Goal: Information Seeking & Learning: Learn about a topic

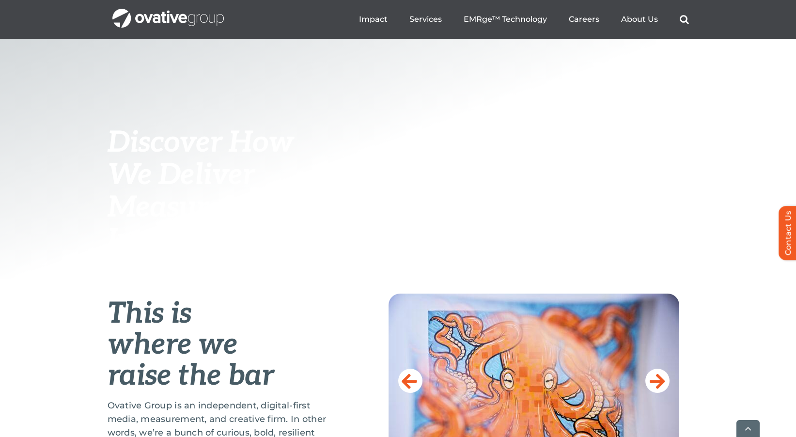
scroll to position [308, 0]
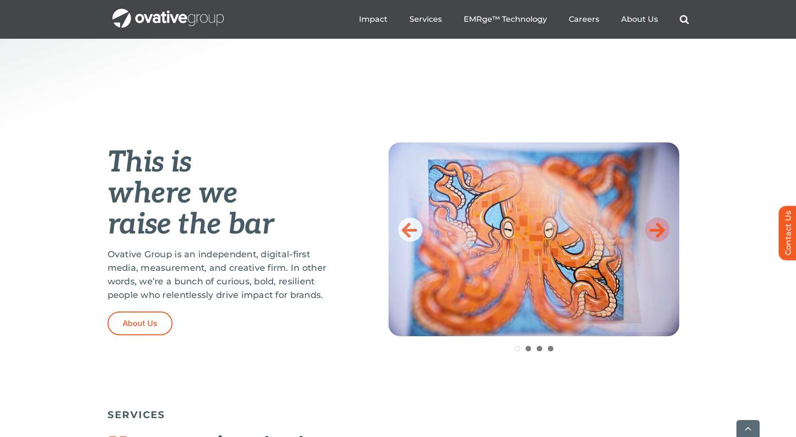
click at [664, 231] on icon at bounding box center [656, 229] width 15 height 19
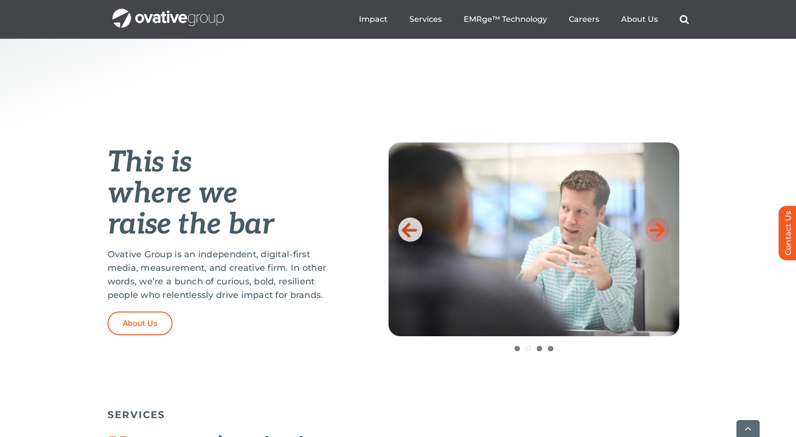
click at [661, 226] on icon at bounding box center [656, 229] width 15 height 19
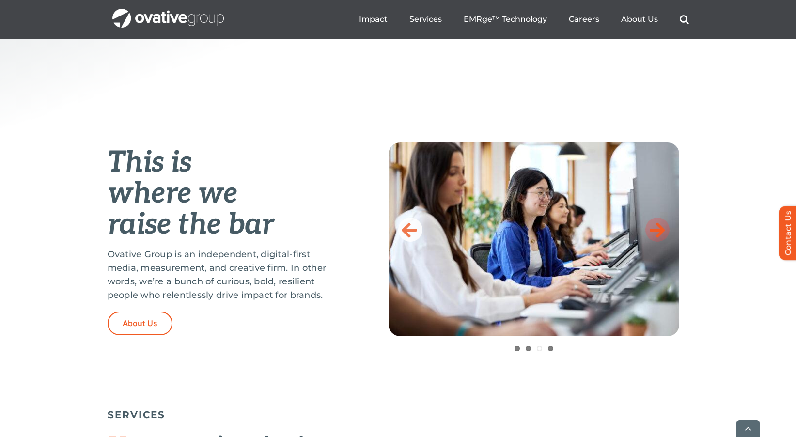
click at [661, 226] on icon at bounding box center [656, 229] width 15 height 19
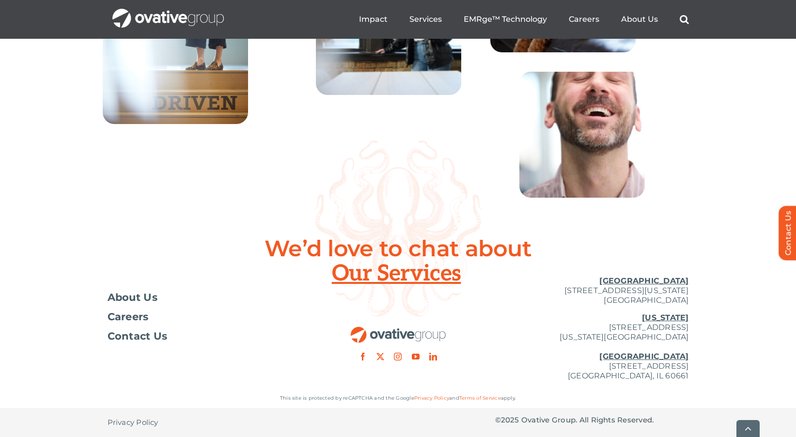
scroll to position [3523, 0]
click at [135, 296] on span "About Us" at bounding box center [133, 298] width 50 height 10
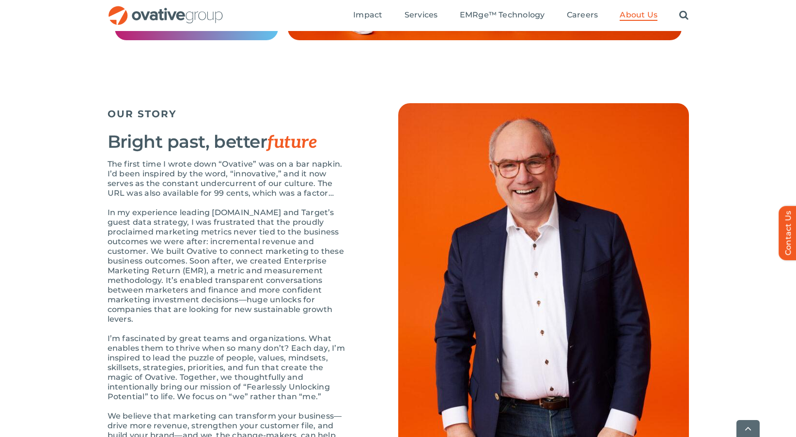
scroll to position [1053, 0]
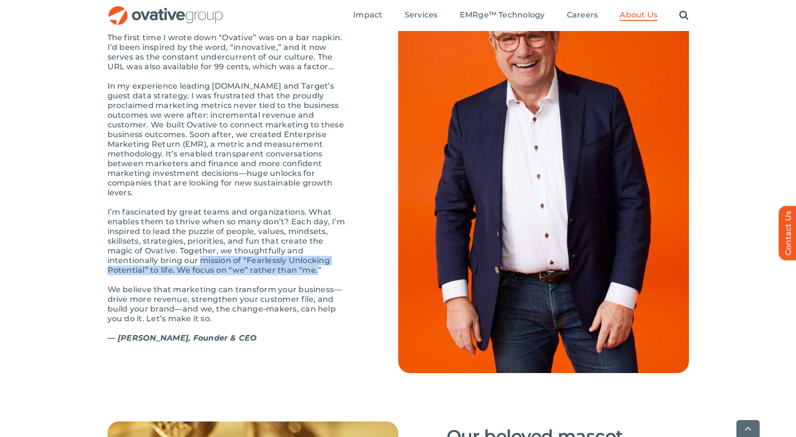
drag, startPoint x: 148, startPoint y: 281, endPoint x: 247, endPoint y: 292, distance: 99.8
click at [247, 275] on p "I’m fascinated by great teams and organizations. What enables them to thrive wh…" at bounding box center [229, 241] width 242 height 68
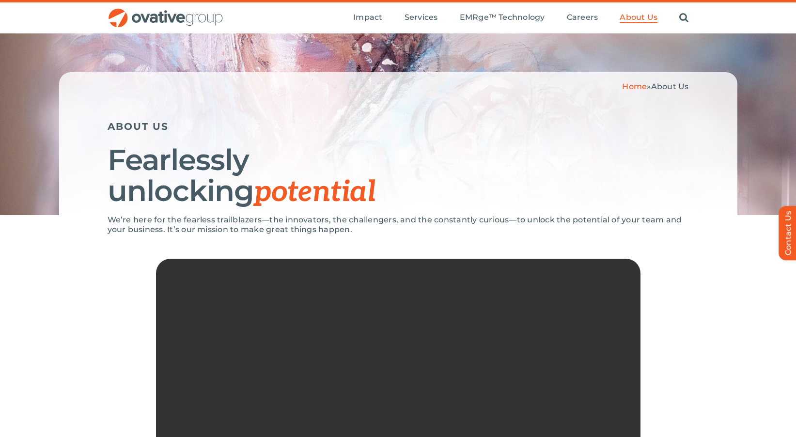
scroll to position [0, 0]
